Goal: Information Seeking & Learning: Learn about a topic

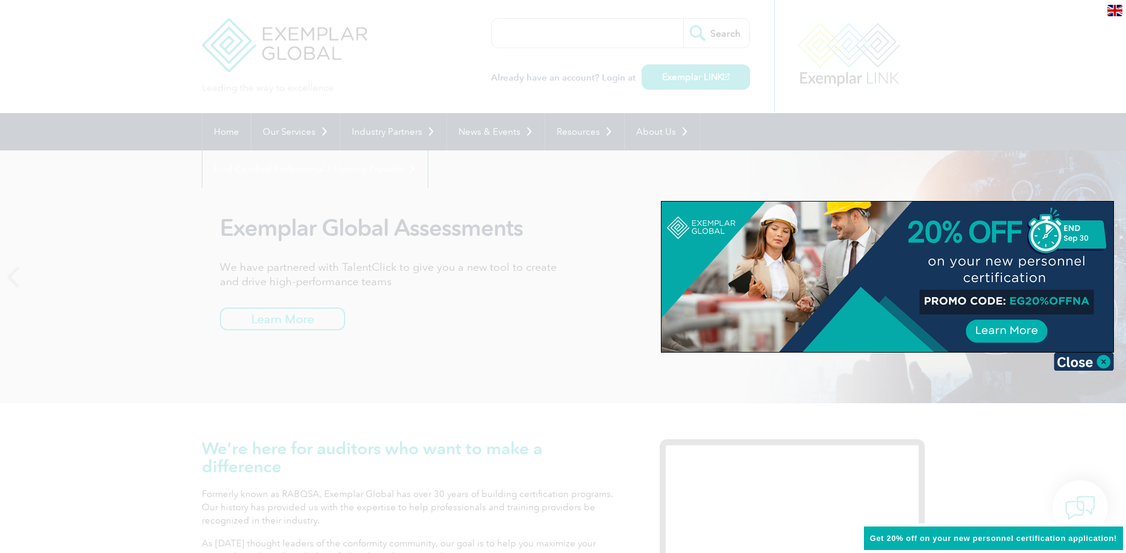
scroll to position [102, 0]
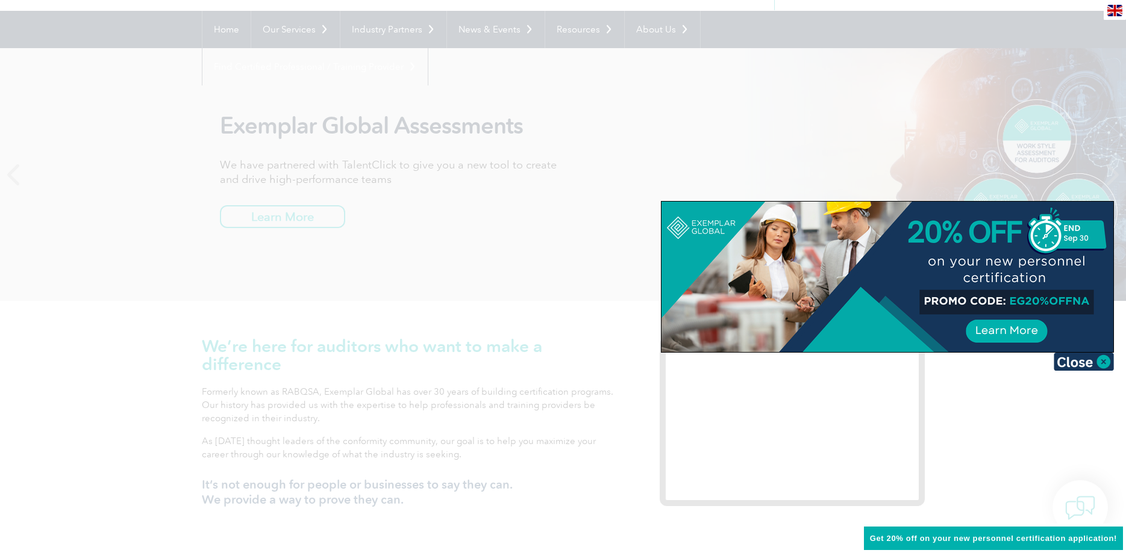
click at [1026, 301] on div at bounding box center [887, 277] width 452 height 151
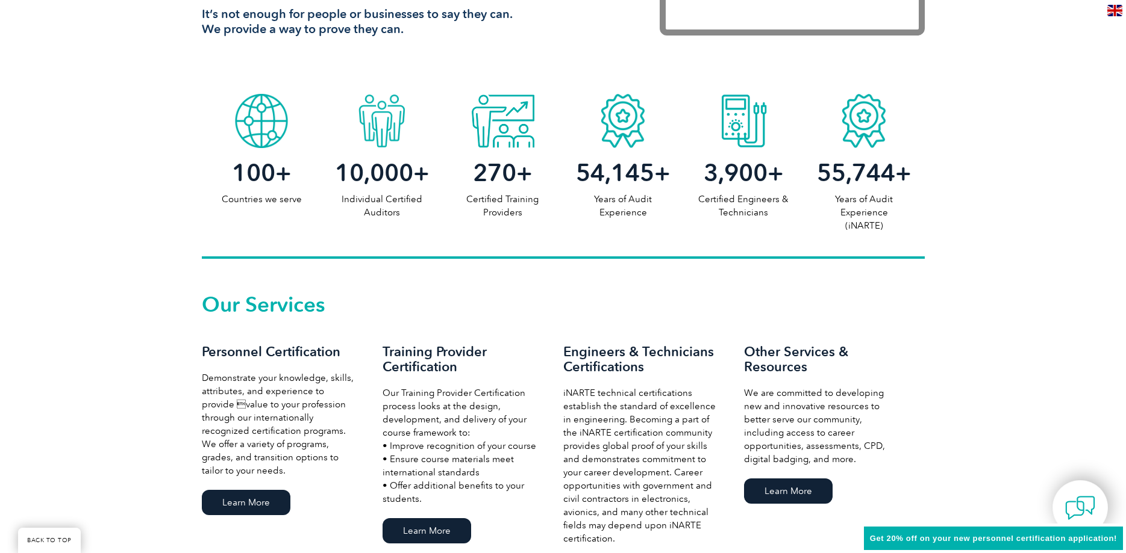
scroll to position [696, 0]
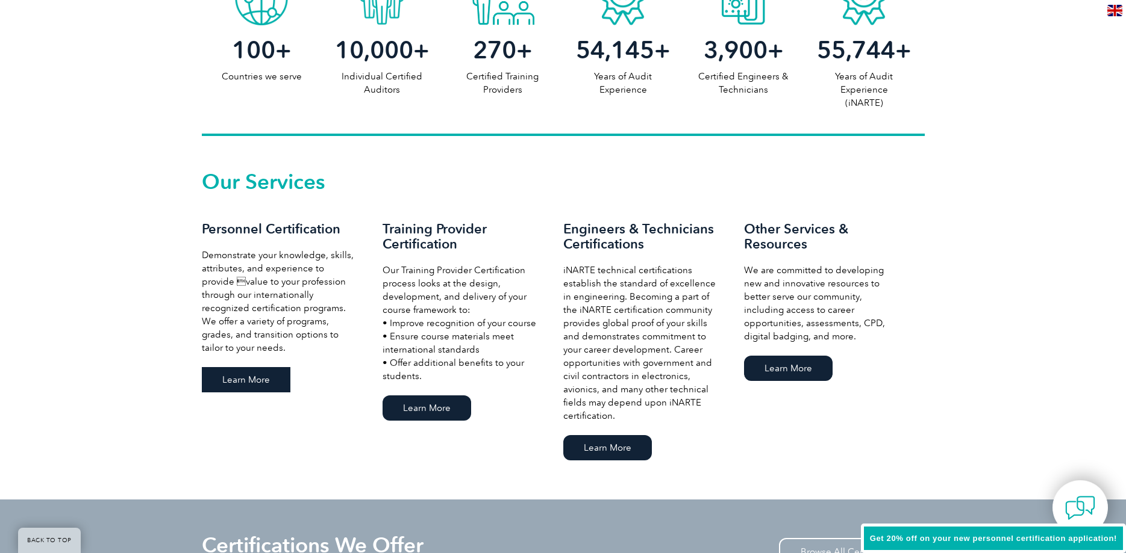
click at [244, 367] on link "Learn More" at bounding box center [246, 379] width 89 height 25
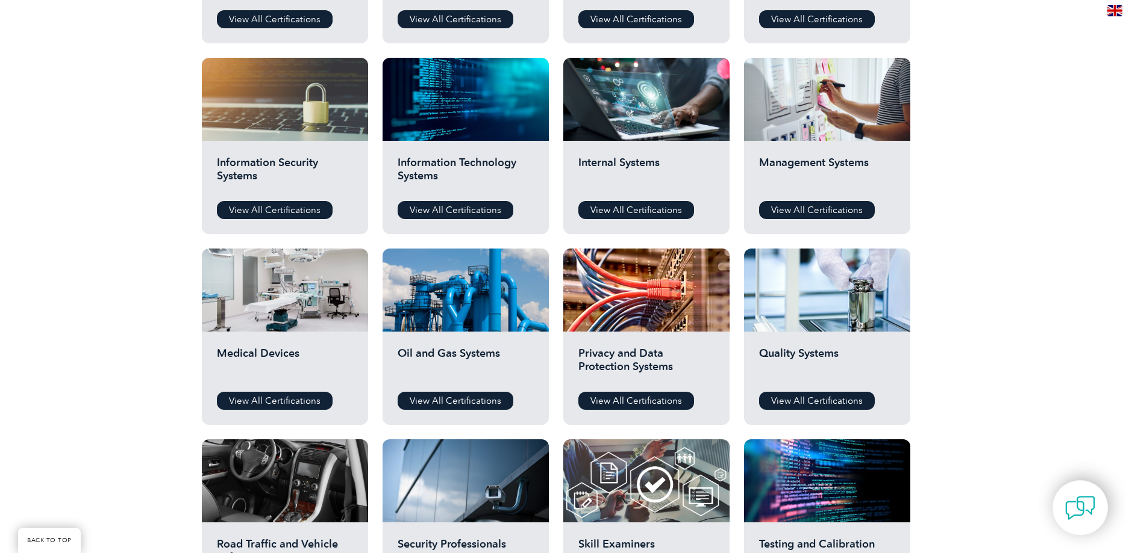
scroll to position [573, 0]
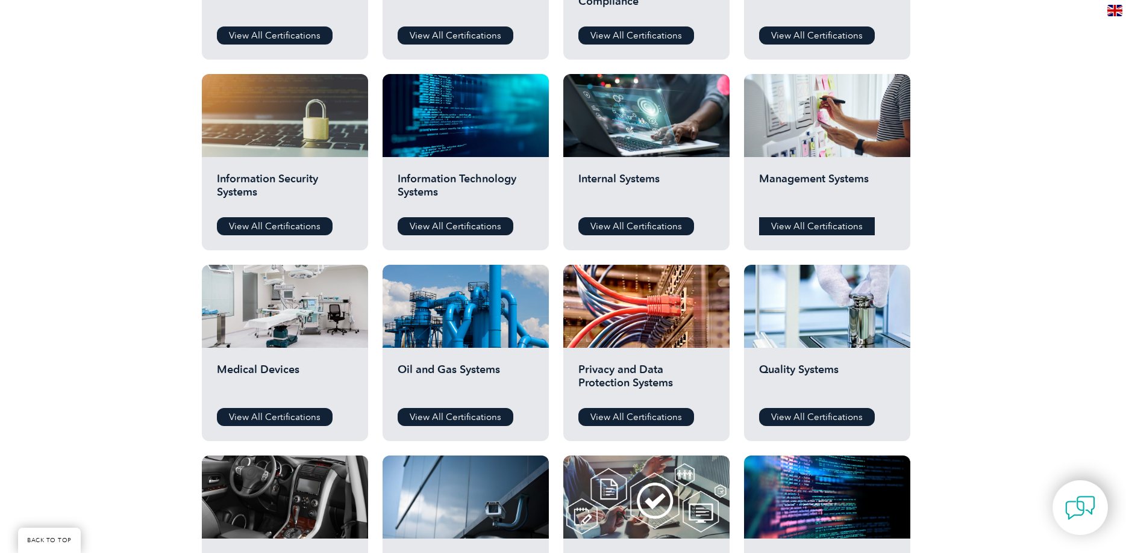
click at [816, 226] on link "View All Certifications" at bounding box center [817, 226] width 116 height 18
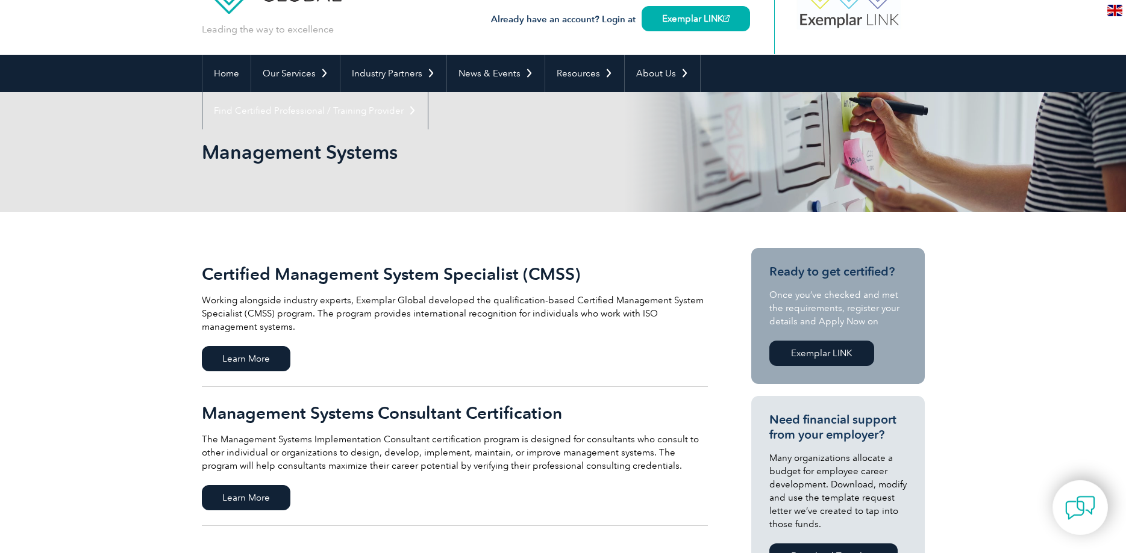
scroll to position [102, 0]
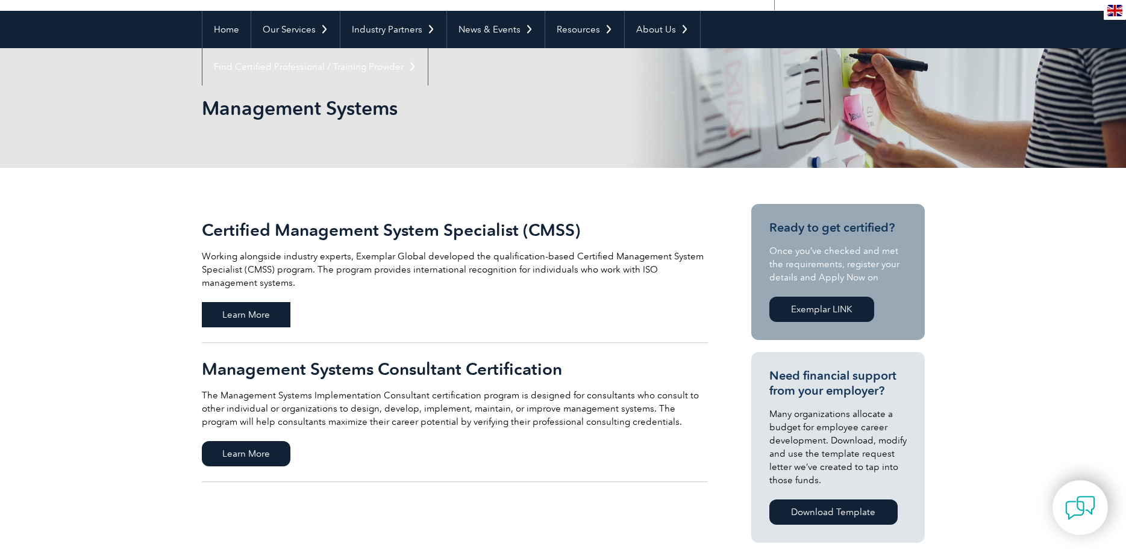
click at [238, 313] on span "Learn More" at bounding box center [246, 314] width 89 height 25
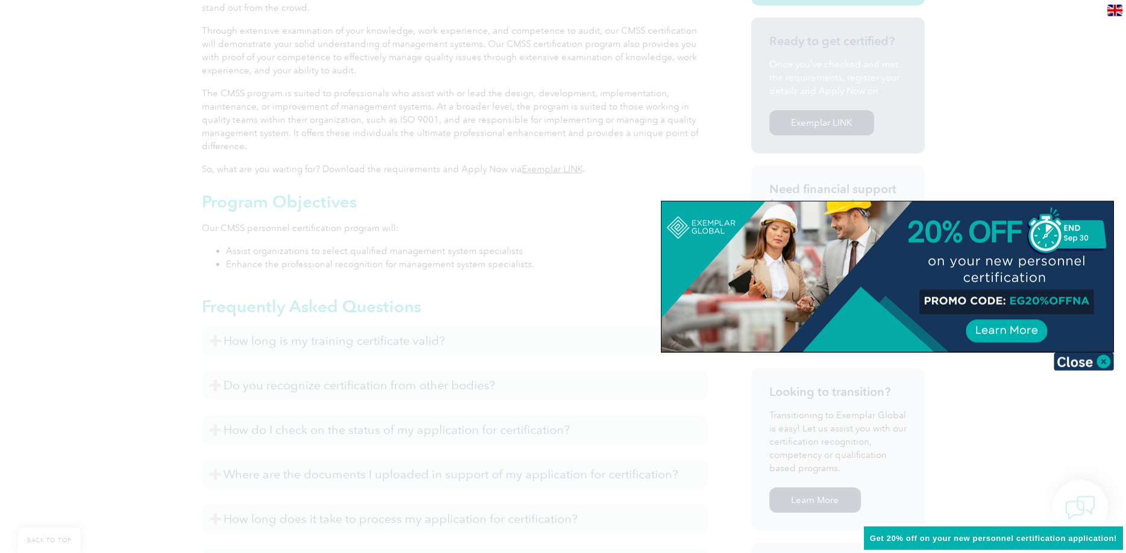
scroll to position [532, 0]
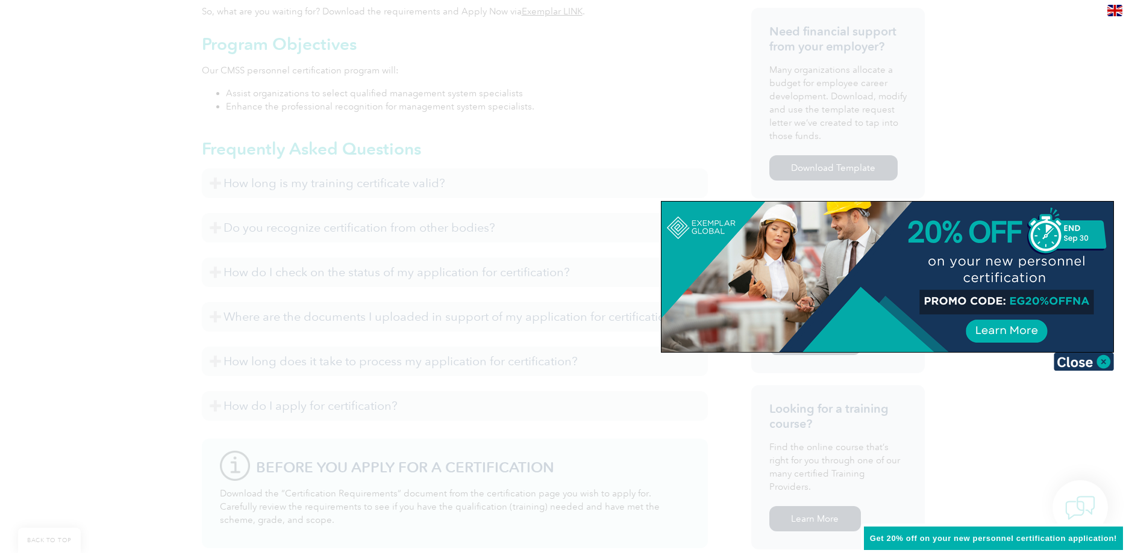
click at [1014, 330] on div at bounding box center [887, 277] width 452 height 151
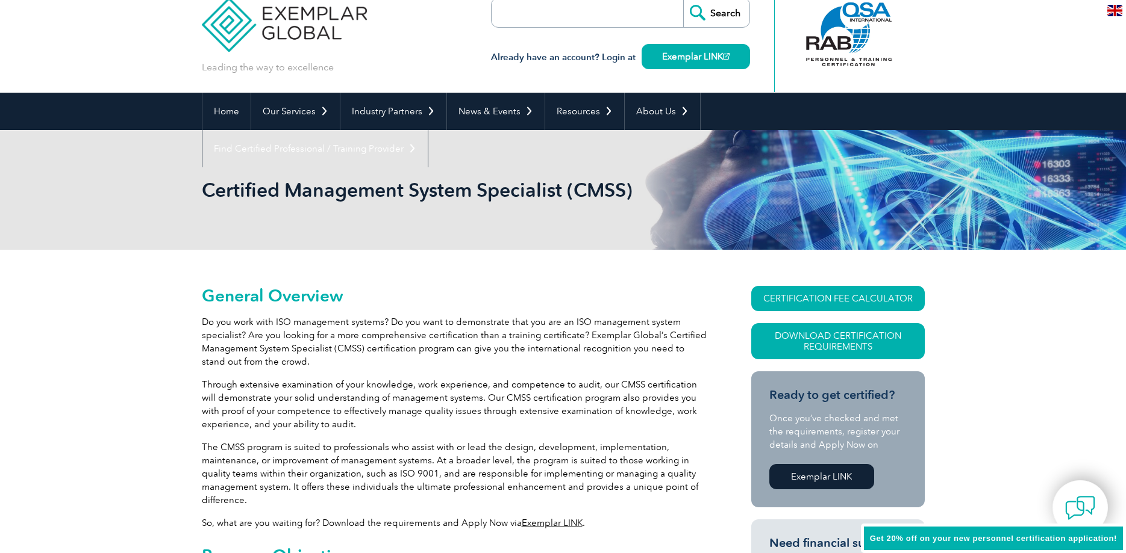
scroll to position [0, 0]
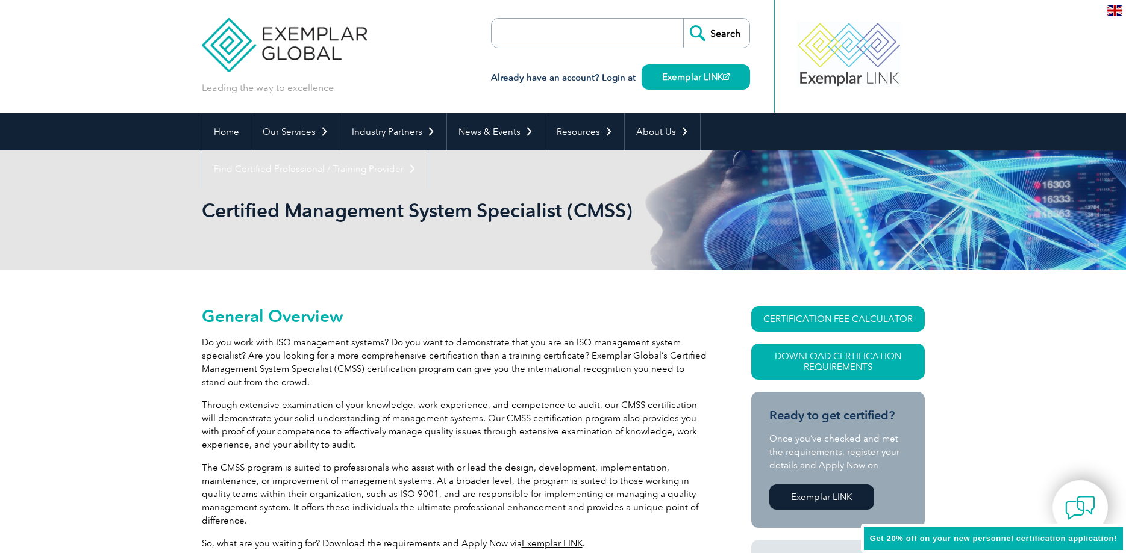
click at [518, 77] on h3 "Already have an account? Login at Exemplar LINK" at bounding box center [620, 77] width 259 height 15
click at [650, 82] on link "Exemplar LINK" at bounding box center [695, 76] width 108 height 25
